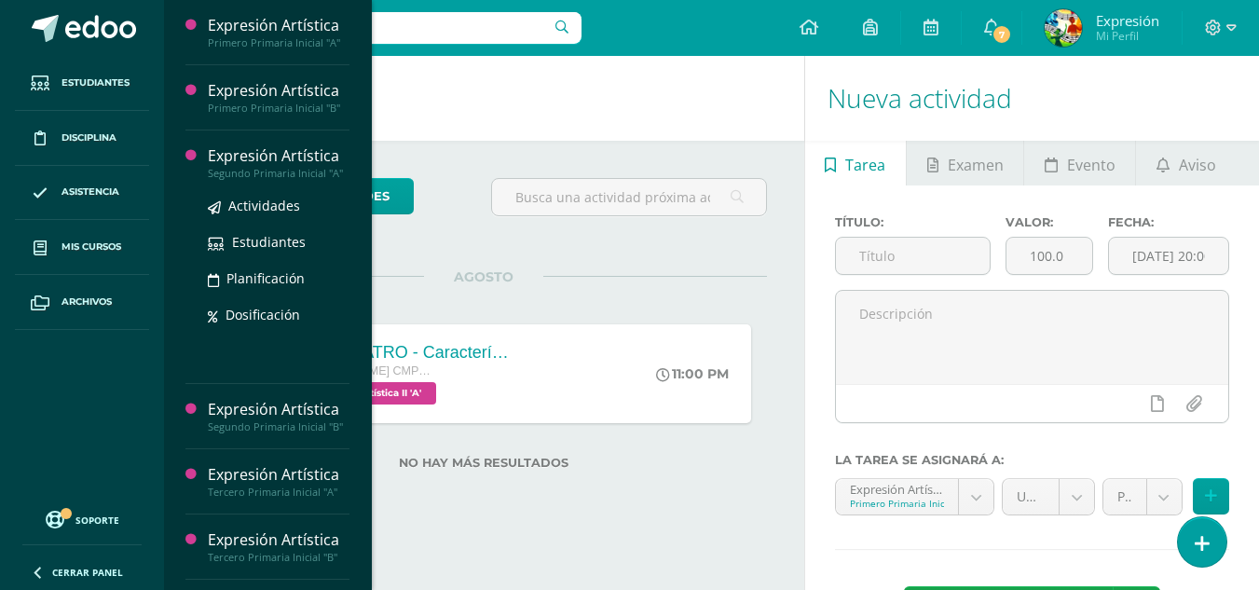
click at [273, 164] on div "Expresión Artística" at bounding box center [279, 155] width 142 height 21
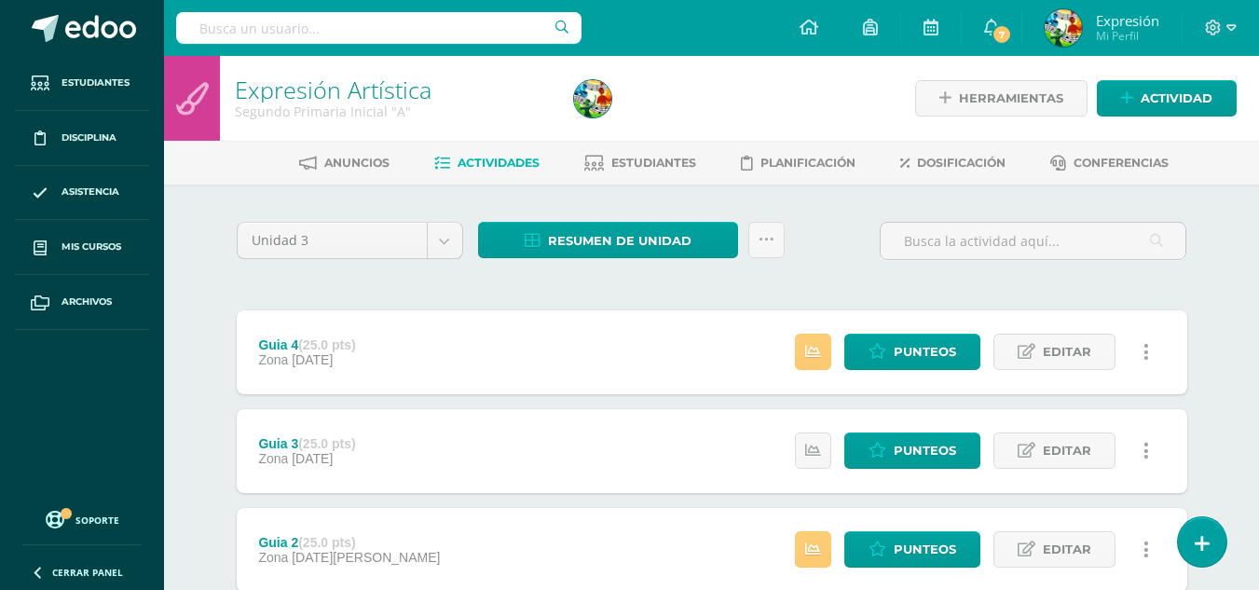
click at [701, 156] on ul "Anuncios Actividades Estudiantes Planificación Dosificación Conferencias" at bounding box center [733, 162] width 1095 height 31
click at [676, 162] on span "Estudiantes" at bounding box center [653, 163] width 85 height 14
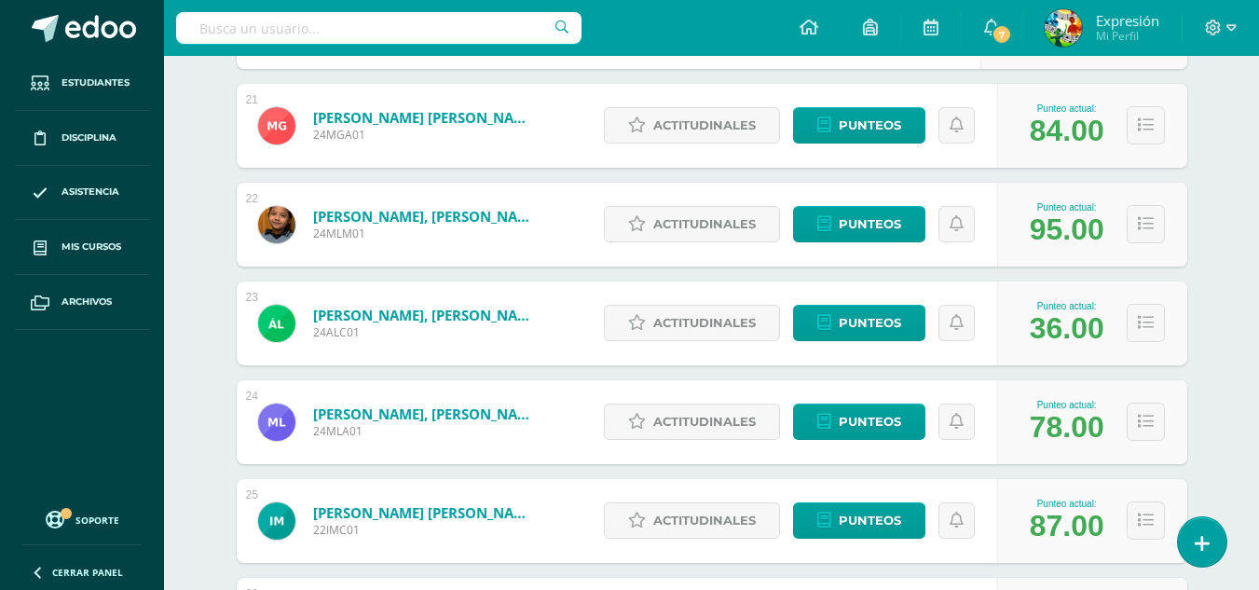
scroll to position [2304, 0]
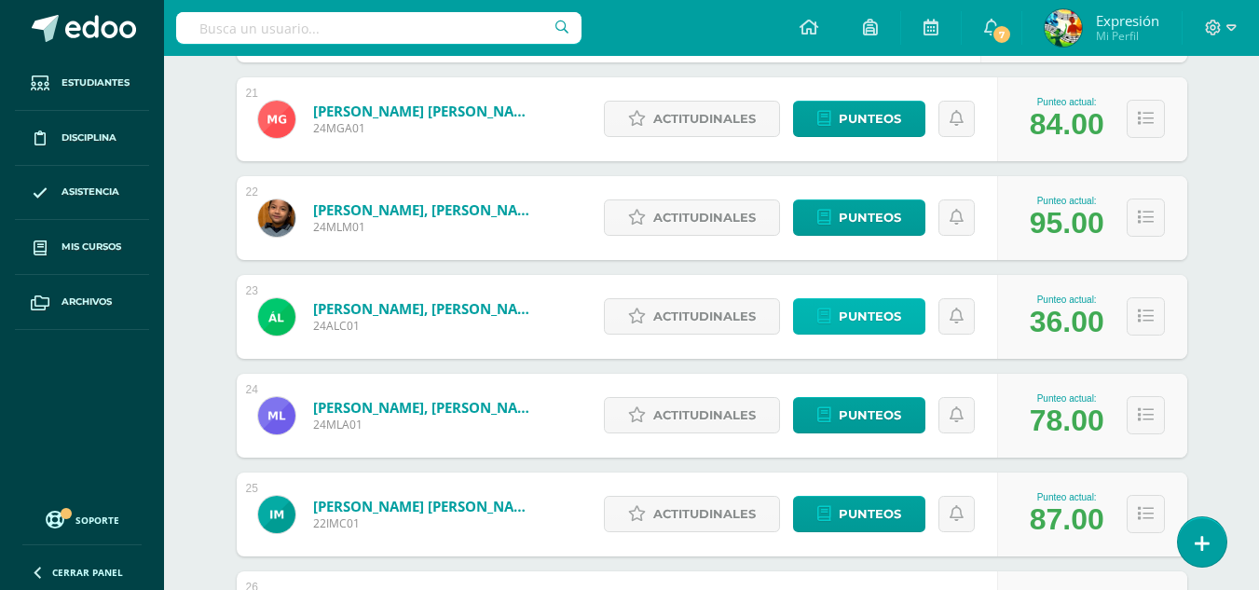
click at [857, 311] on span "Punteos" at bounding box center [870, 316] width 62 height 34
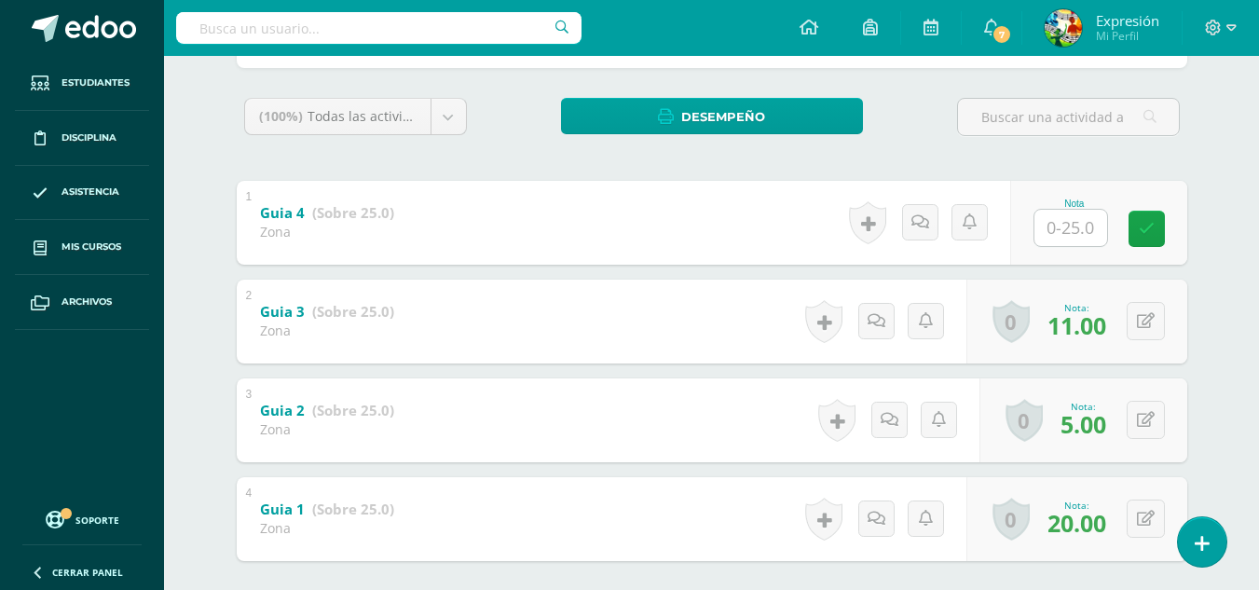
scroll to position [379, 0]
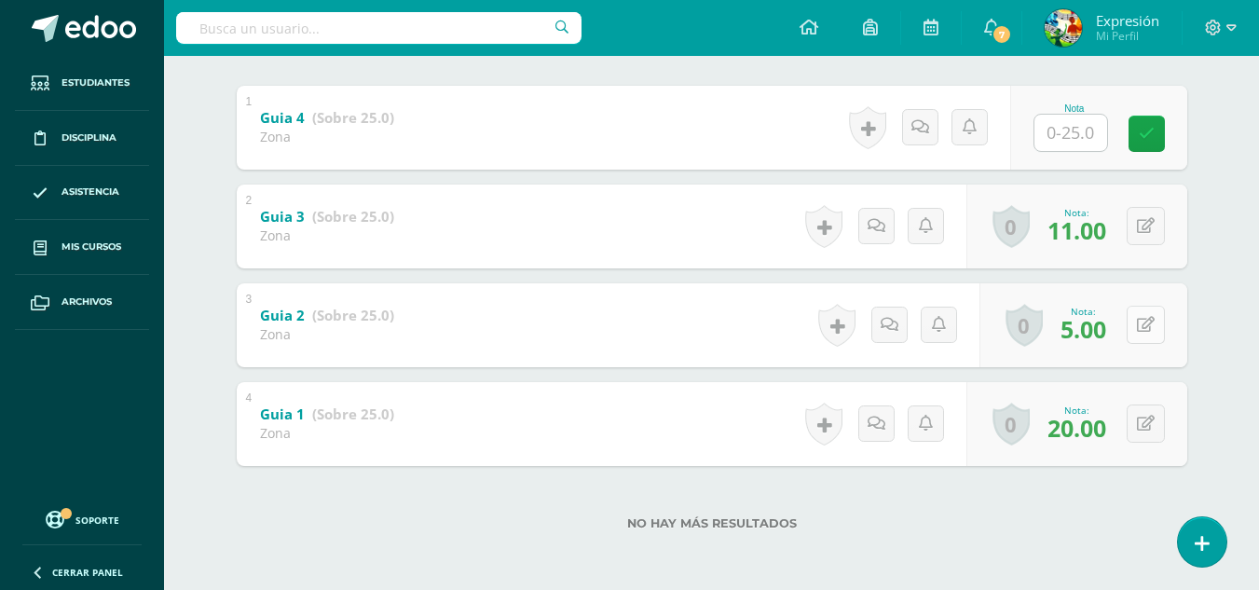
click at [1152, 328] on icon at bounding box center [1146, 325] width 18 height 16
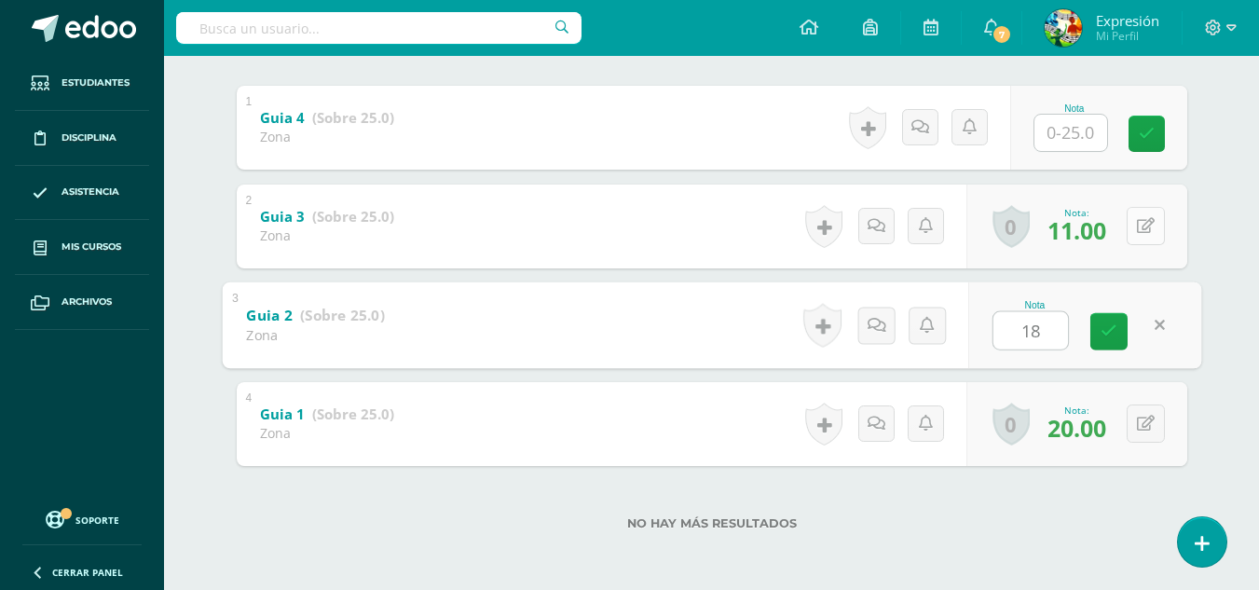
type input "18"
click at [1150, 225] on icon at bounding box center [1146, 226] width 18 height 16
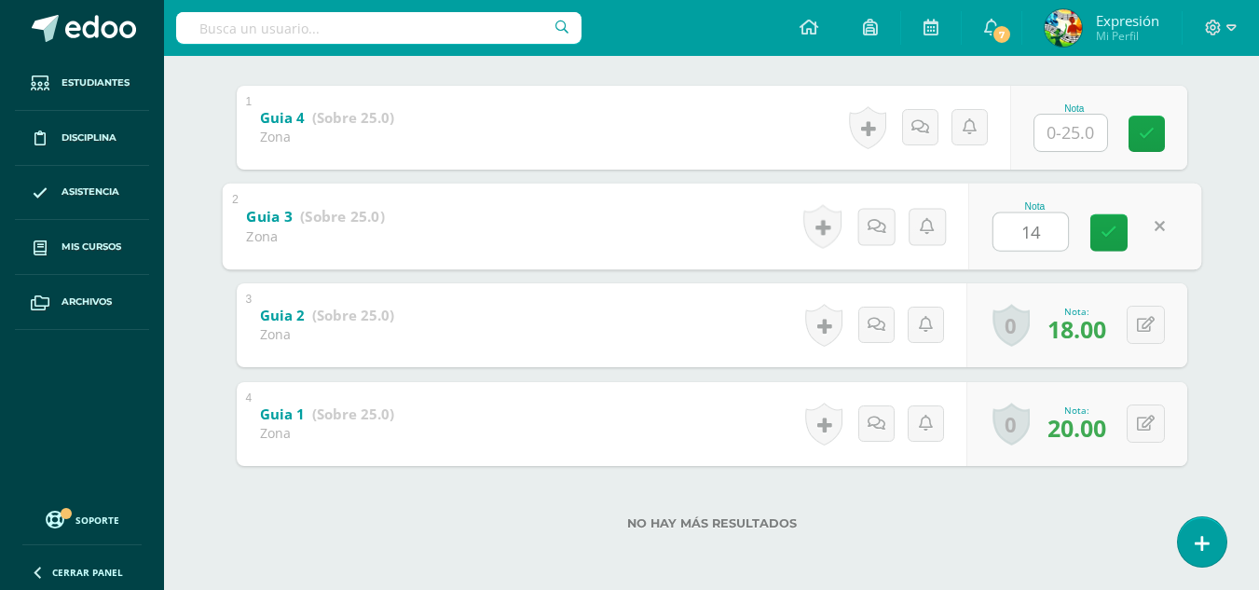
type input "14"
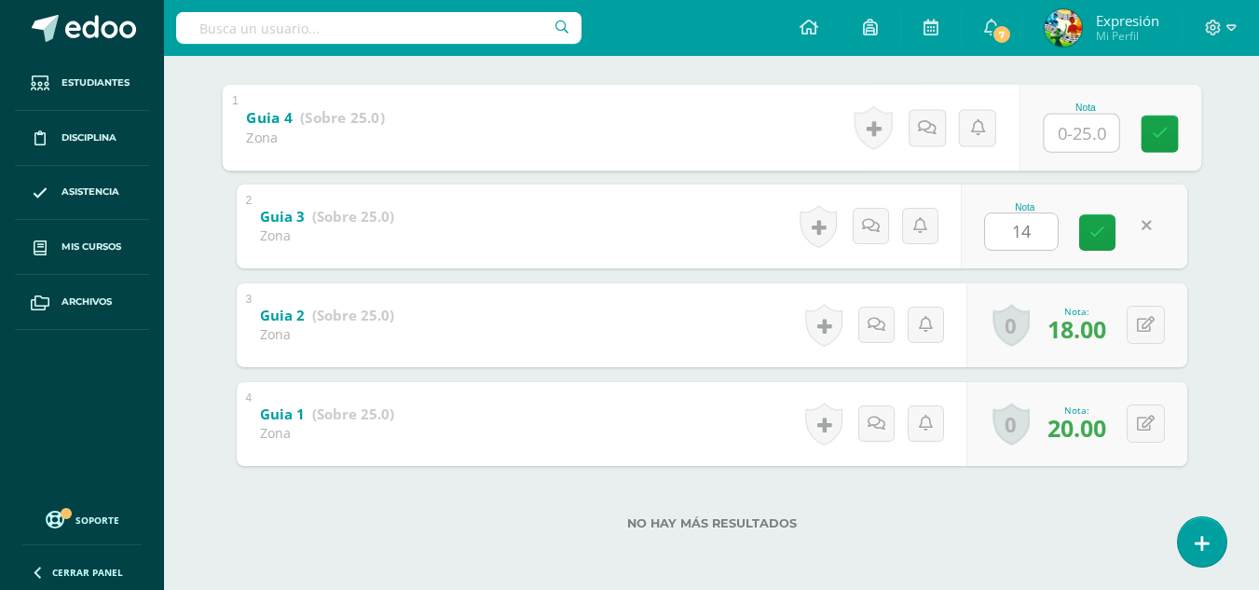
click at [1075, 125] on input "text" at bounding box center [1081, 132] width 75 height 37
type input "18"
click at [1168, 134] on link at bounding box center [1159, 133] width 37 height 37
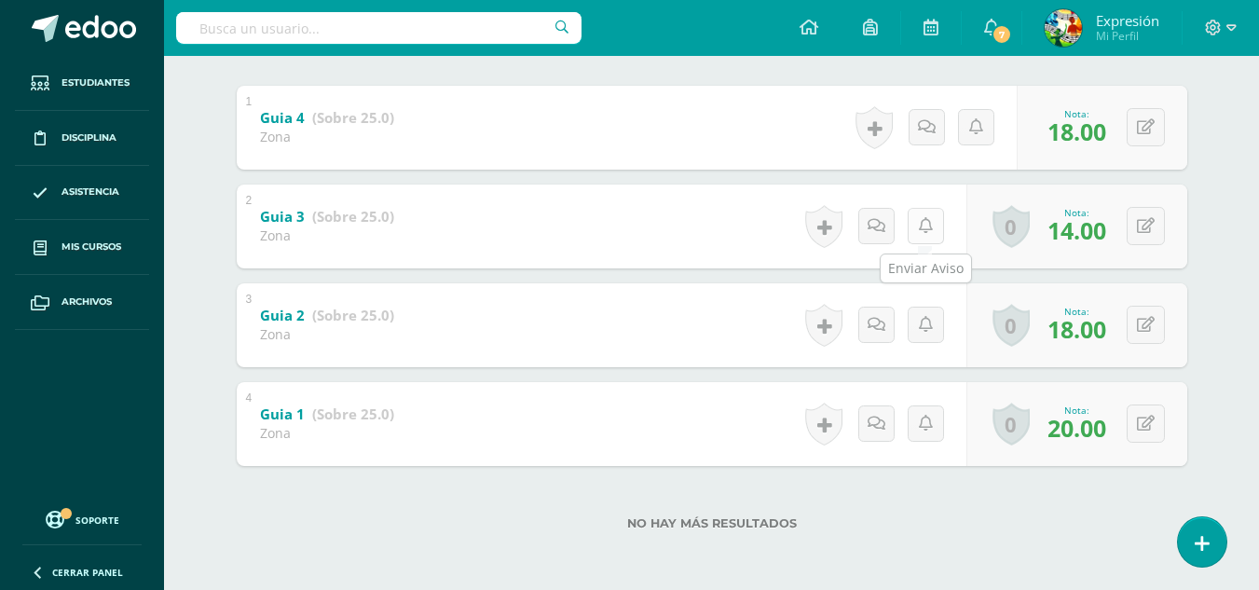
scroll to position [7, 0]
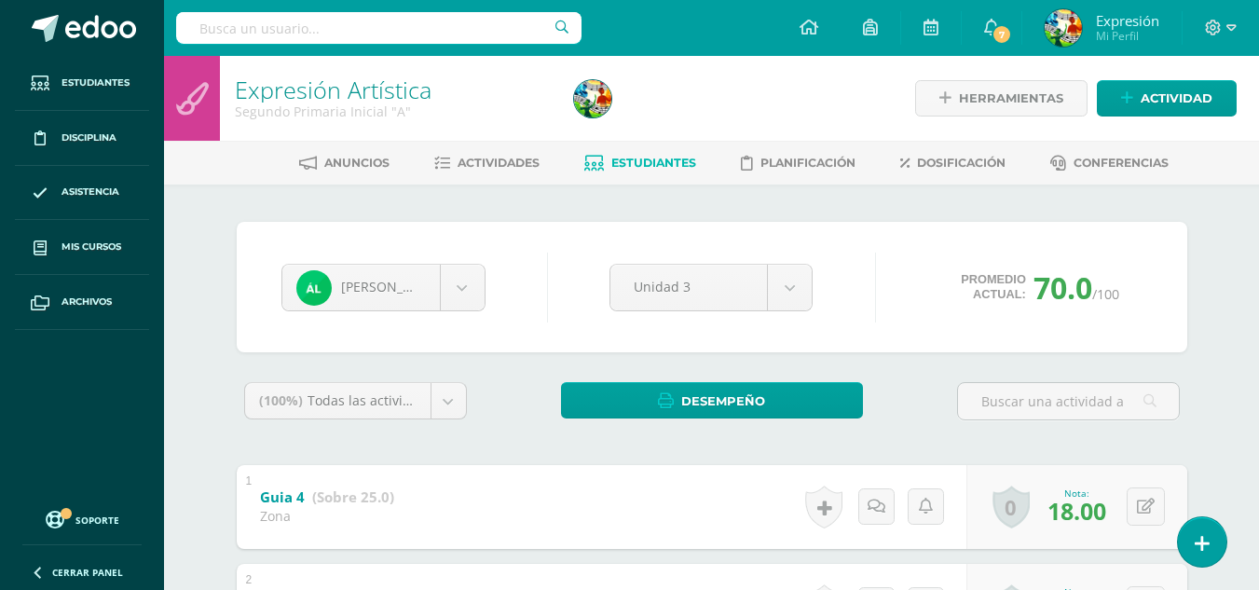
click at [615, 161] on span "Estudiantes" at bounding box center [653, 163] width 85 height 14
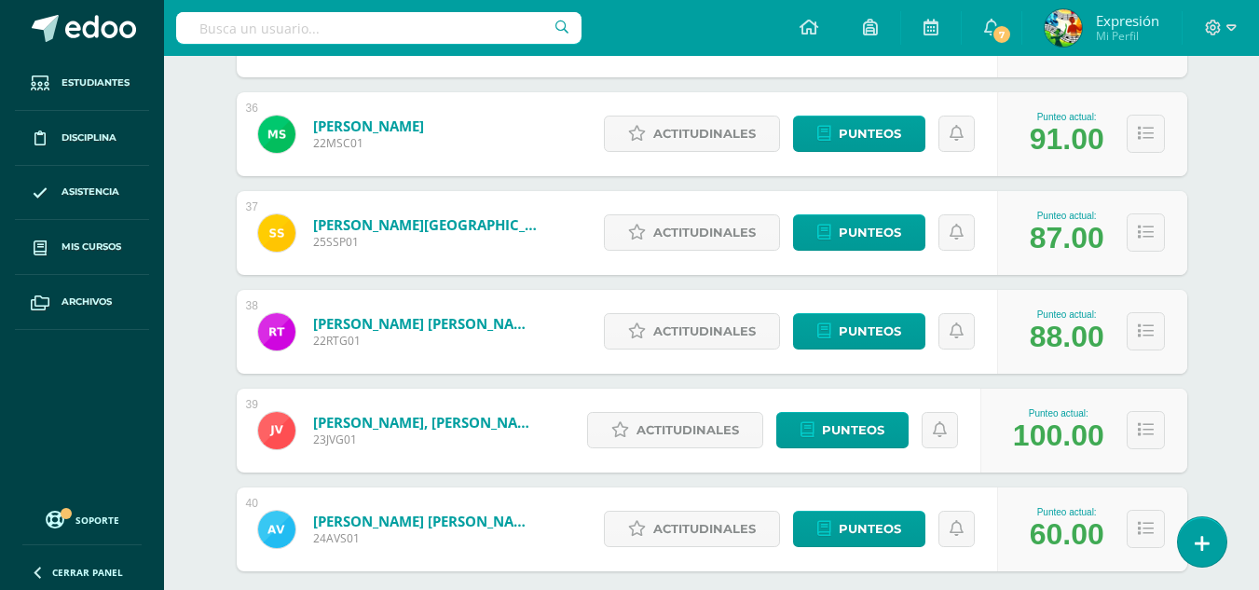
scroll to position [3869, 0]
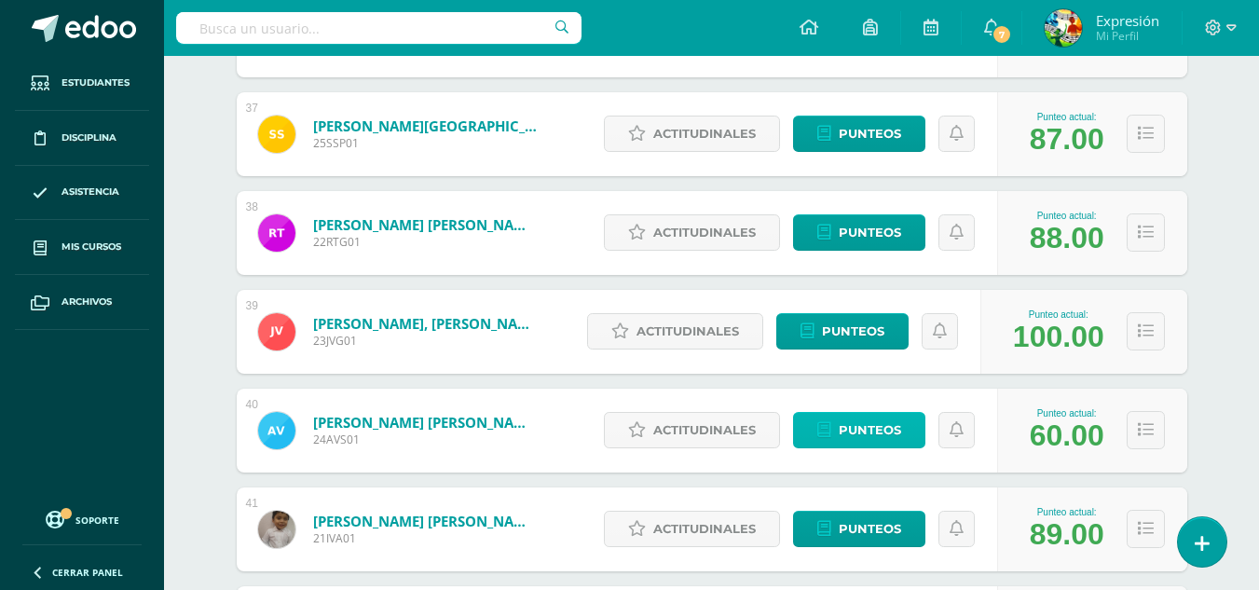
click at [849, 423] on span "Punteos" at bounding box center [870, 430] width 62 height 34
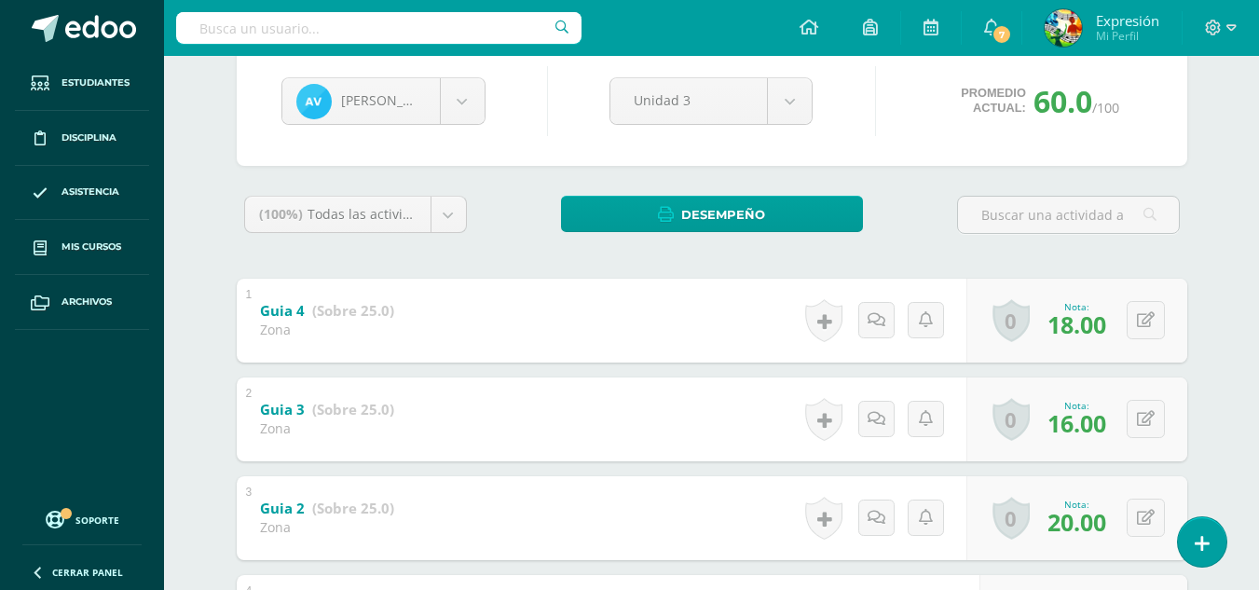
scroll to position [379, 0]
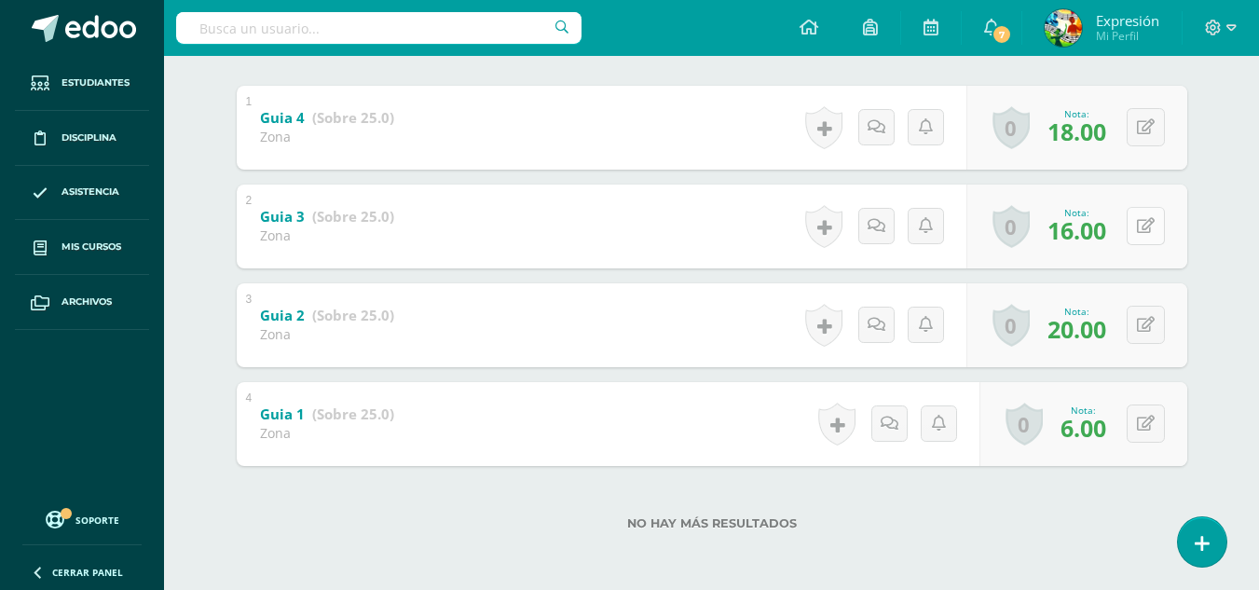
click at [1142, 233] on button at bounding box center [1146, 226] width 38 height 38
type input "18"
click at [1104, 237] on icon at bounding box center [1109, 233] width 17 height 16
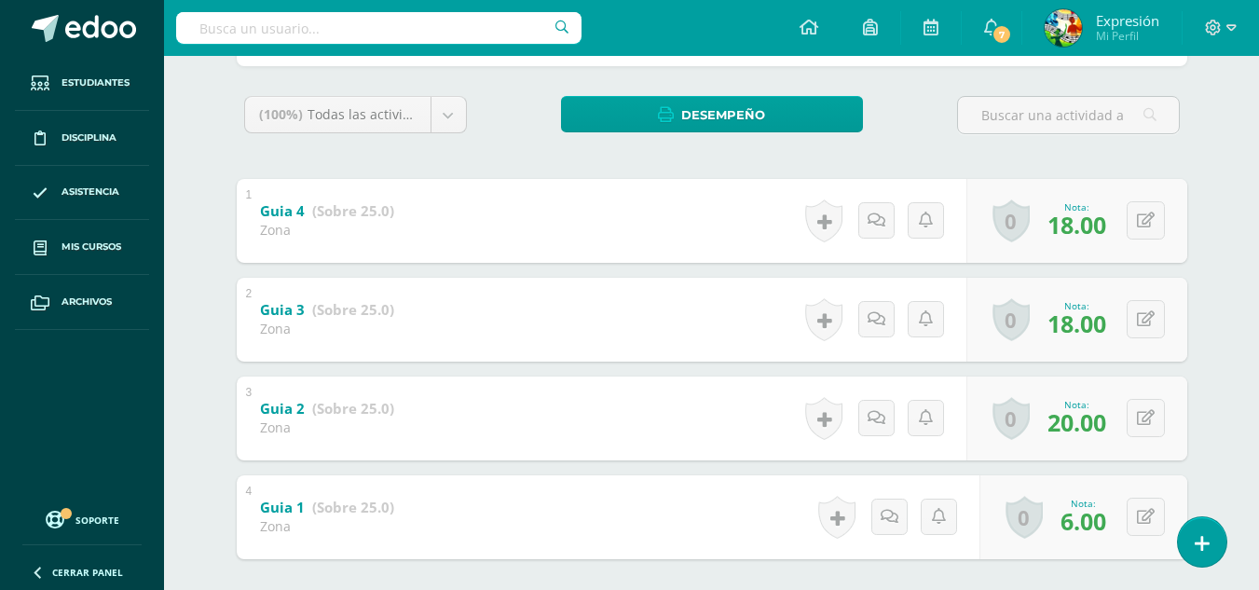
scroll to position [0, 0]
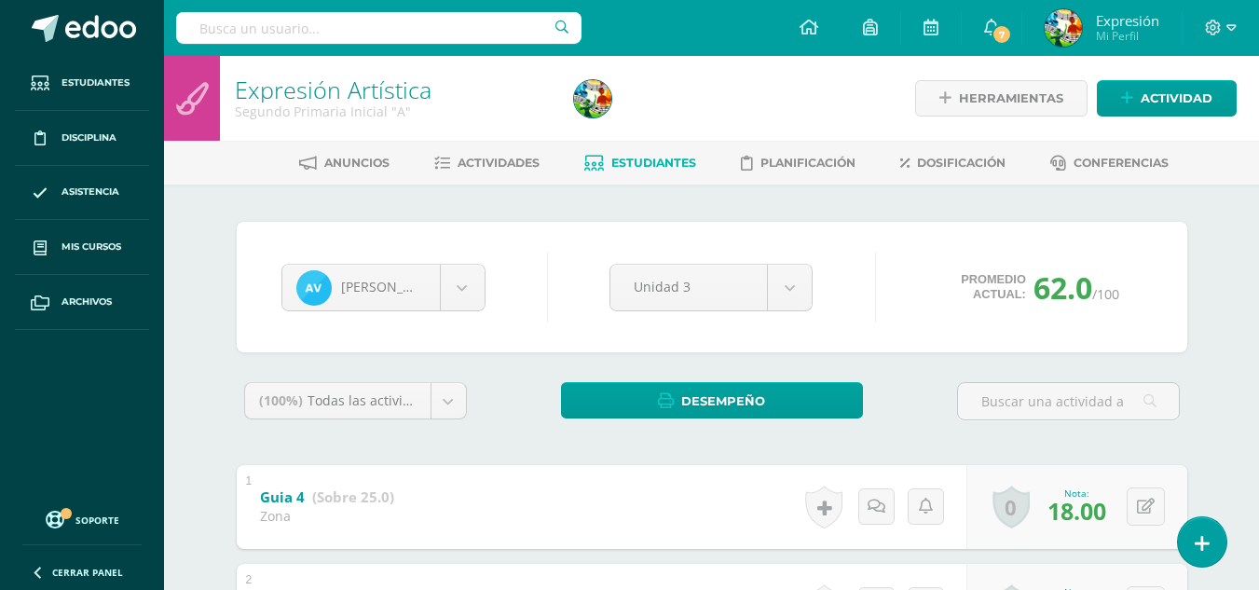
click at [631, 162] on span "Estudiantes" at bounding box center [653, 163] width 85 height 14
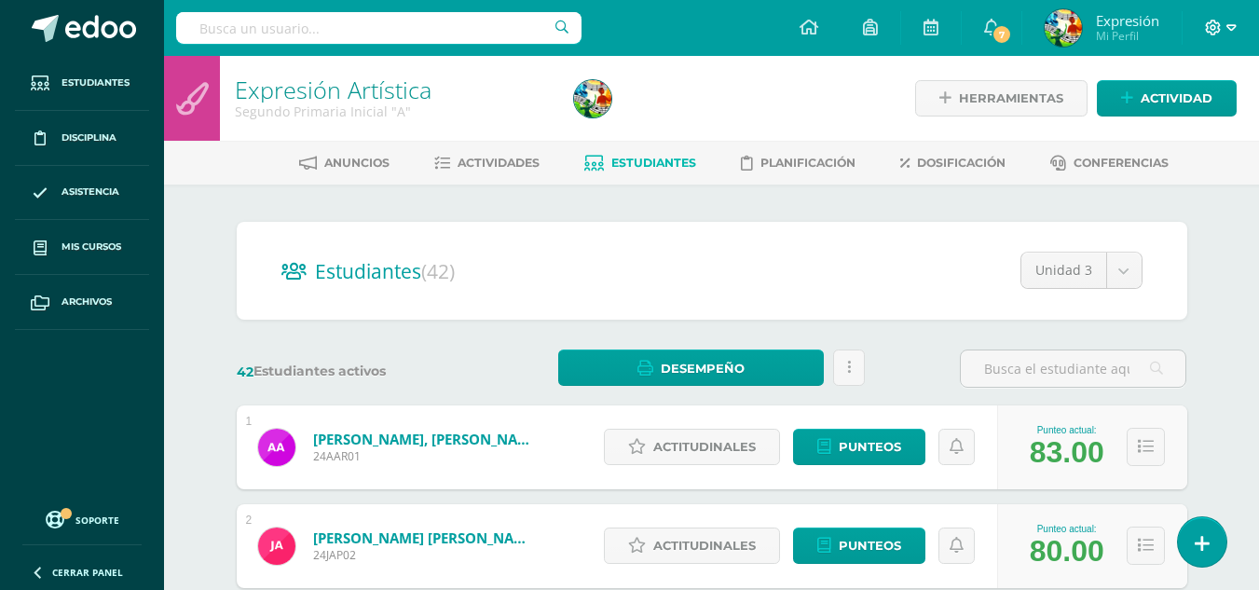
click at [1222, 30] on span at bounding box center [1221, 28] width 32 height 21
click at [1199, 130] on span "Cerrar sesión" at bounding box center [1173, 127] width 84 height 18
